Goal: Check status: Check status

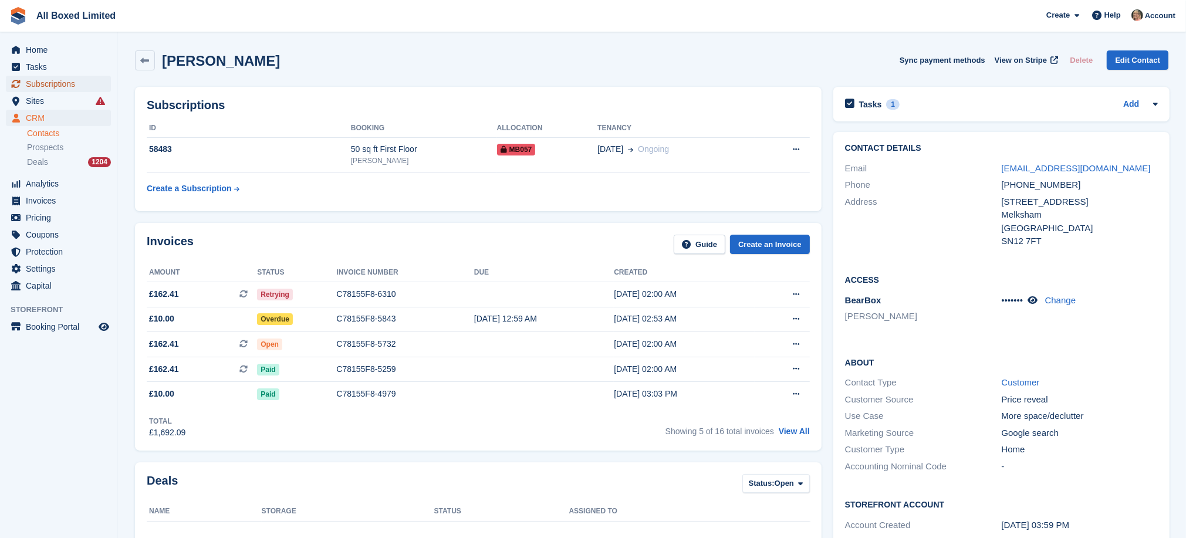
drag, startPoint x: 0, startPoint y: 0, endPoint x: 58, endPoint y: 86, distance: 103.7
click at [58, 86] on span "Subscriptions" at bounding box center [61, 84] width 70 height 16
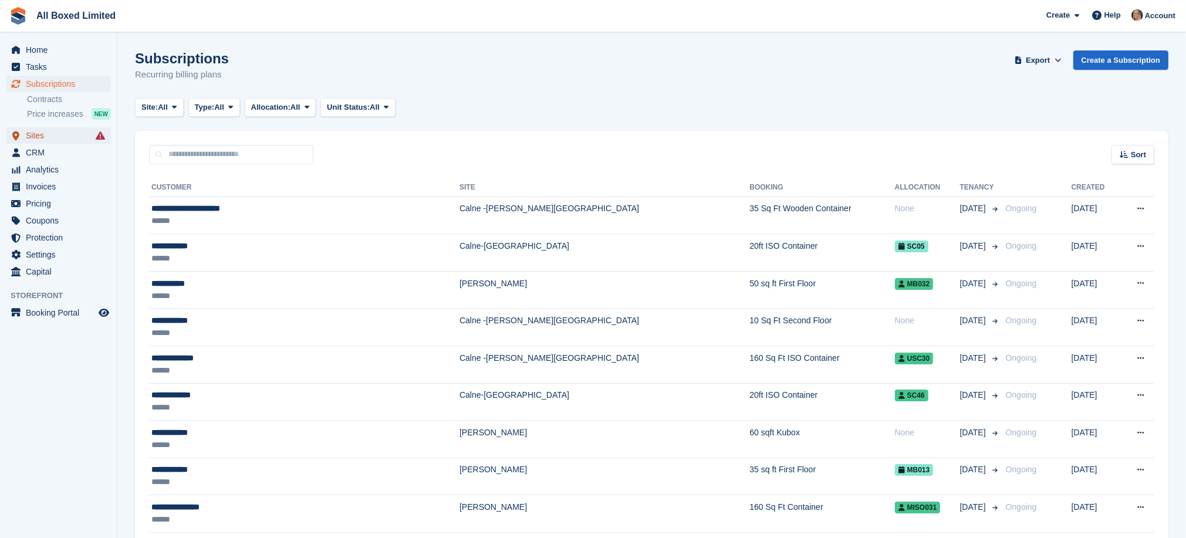
click at [46, 136] on span "Sites" at bounding box center [61, 135] width 70 height 16
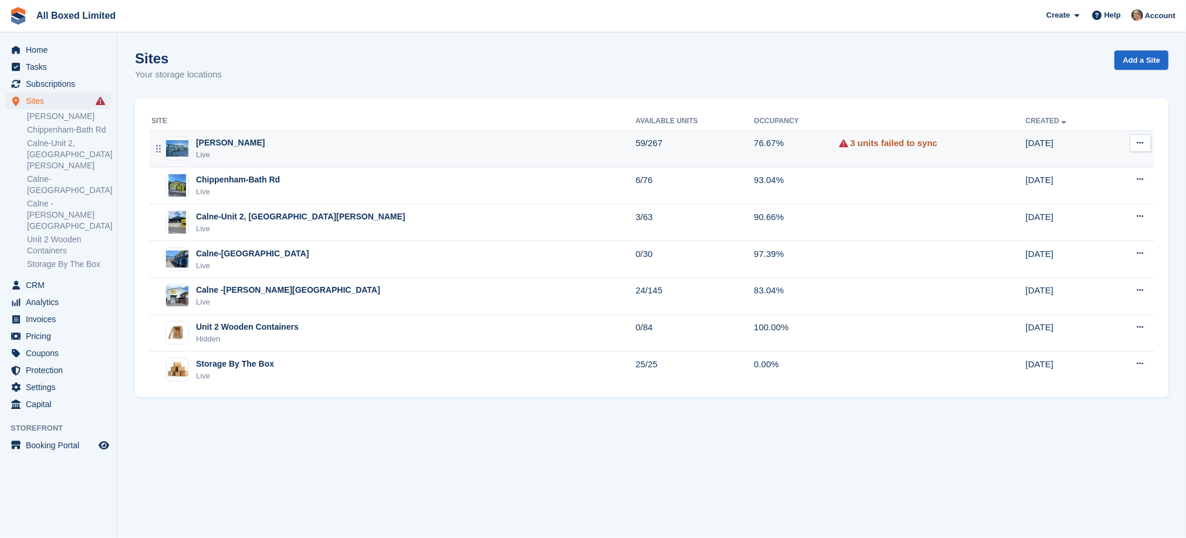
click at [851, 143] on link "3 units failed to sync" at bounding box center [894, 144] width 87 height 14
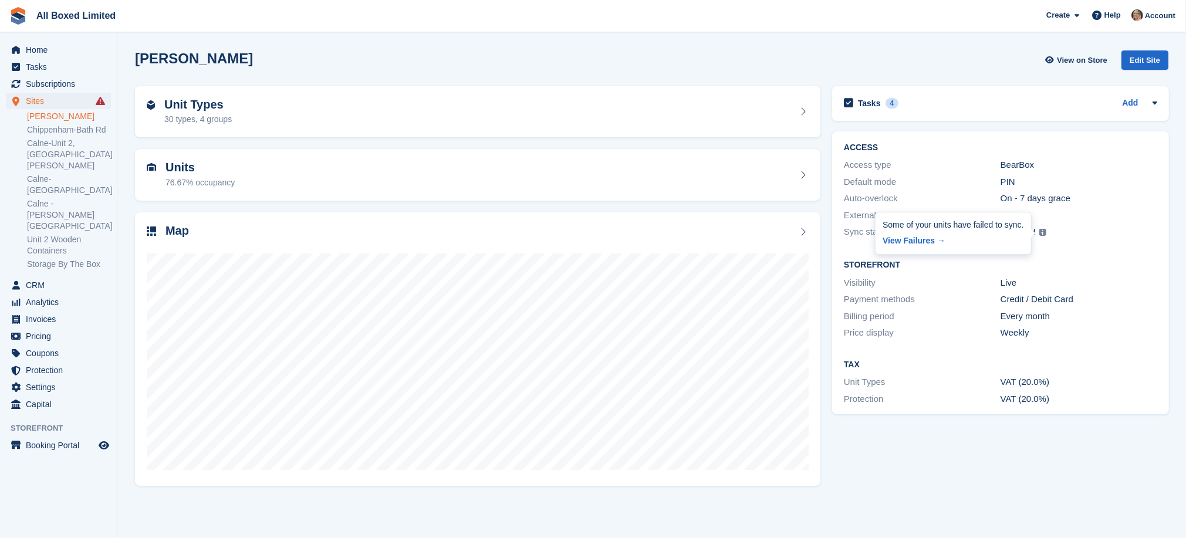
click at [1041, 232] on img at bounding box center [1043, 232] width 7 height 7
click at [1003, 233] on icon at bounding box center [1005, 232] width 9 height 9
click at [1005, 232] on icon at bounding box center [1005, 232] width 9 height 9
click at [1023, 234] on div "Failed" at bounding box center [1024, 233] width 24 height 14
click at [917, 240] on link "View Failures →" at bounding box center [953, 239] width 141 height 16
